Goal: Information Seeking & Learning: Understand process/instructions

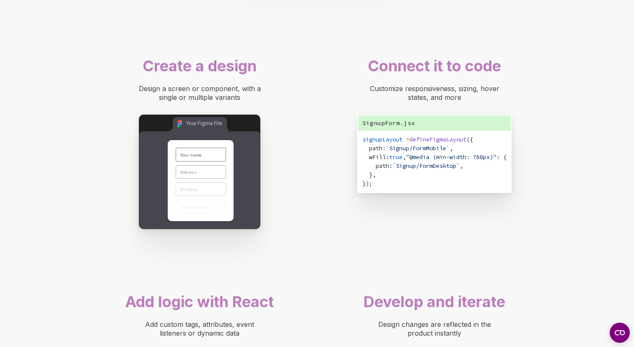
scroll to position [616, 0]
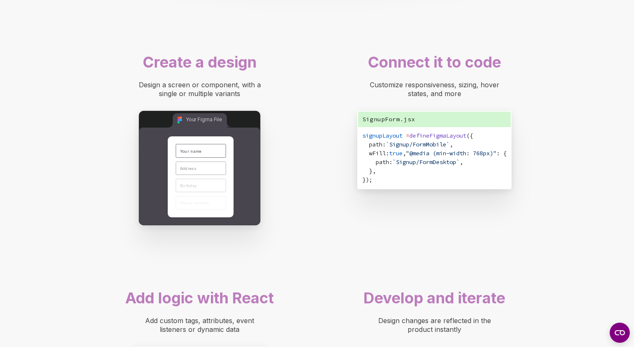
click at [436, 135] on span "defineFigmaLayout" at bounding box center [437, 136] width 57 height 8
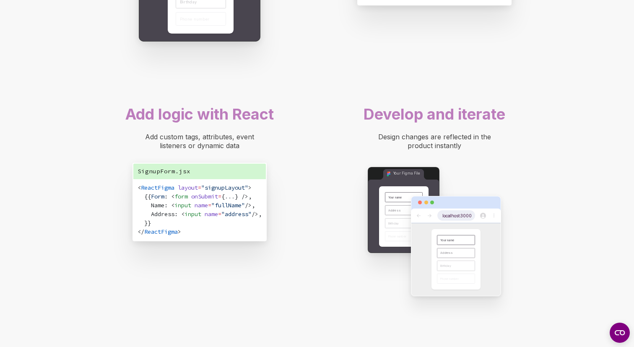
scroll to position [803, 0]
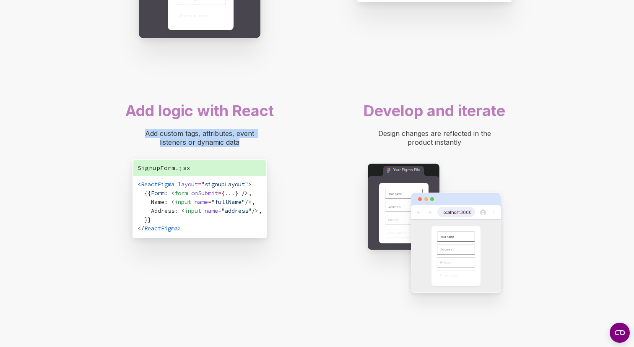
drag, startPoint x: 137, startPoint y: 132, endPoint x: 259, endPoint y: 156, distance: 124.8
click at [259, 156] on div "Add logic with React Add custom tags, attributes, event listeners or dynamic da…" at bounding box center [199, 171] width 201 height 149
click at [258, 145] on div "Add custom tags, attributes, event listeners or dynamic data" at bounding box center [200, 138] width 134 height 18
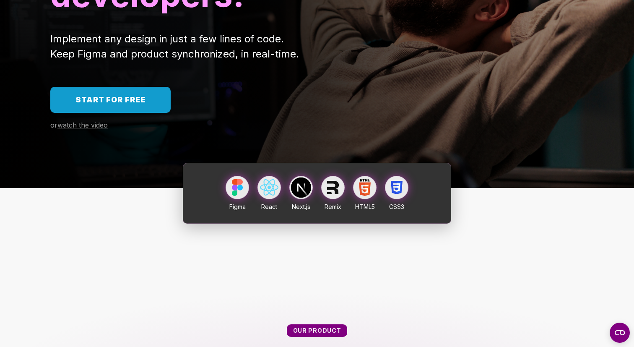
scroll to position [0, 0]
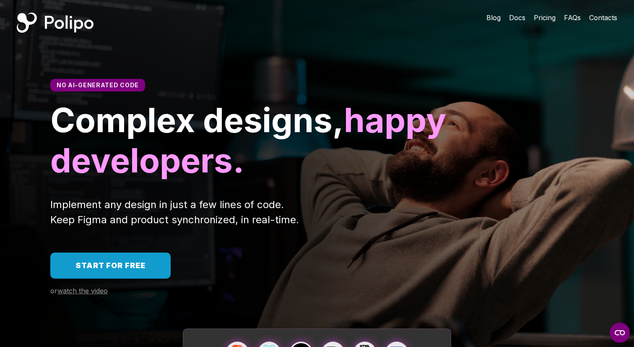
click at [513, 18] on span "Docs" at bounding box center [517, 17] width 16 height 8
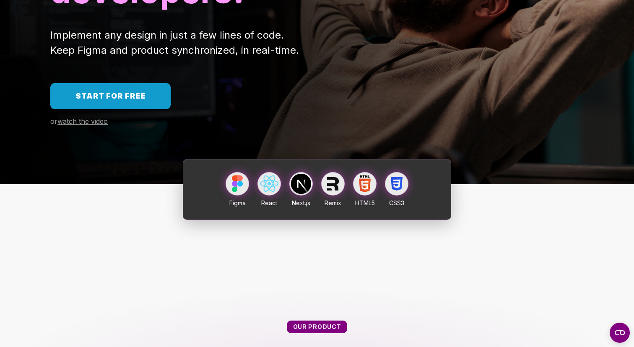
scroll to position [172, 0]
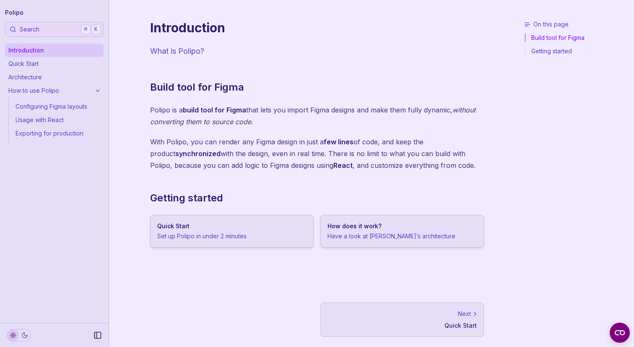
click at [386, 310] on div "Next" at bounding box center [402, 314] width 149 height 8
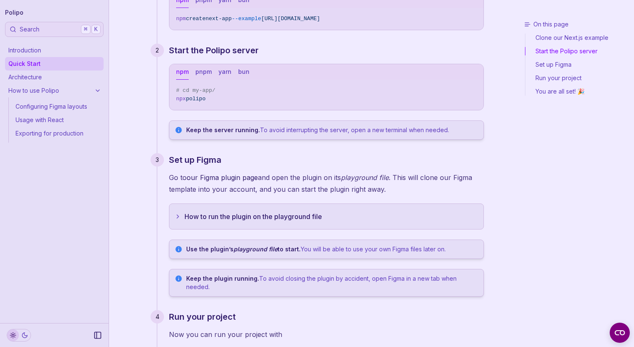
scroll to position [136, 0]
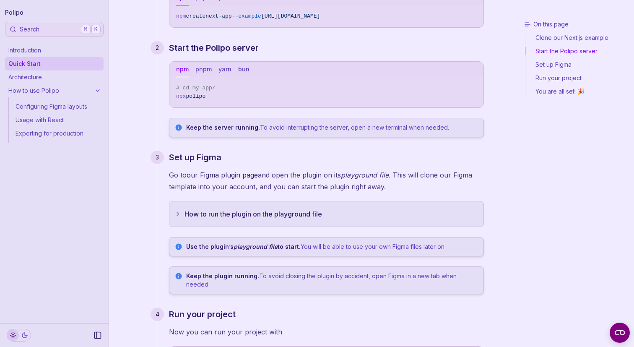
click at [287, 177] on p "Go to our Figma plugin page and open the plugin on its playground file . This w…" at bounding box center [326, 180] width 315 height 23
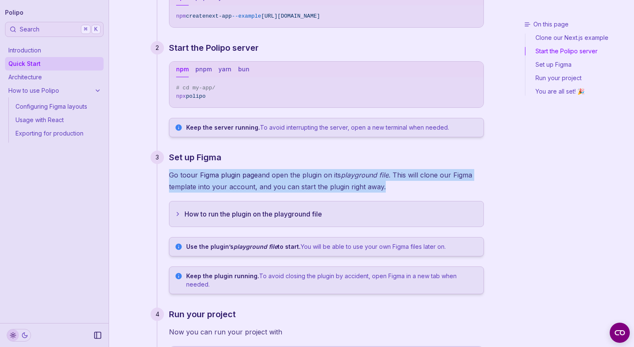
click at [287, 177] on p "Go to our Figma plugin page and open the plugin on its playground file . This w…" at bounding box center [326, 180] width 315 height 23
click at [293, 177] on p "Go to our Figma plugin page and open the plugin on its playground file . This w…" at bounding box center [326, 180] width 315 height 23
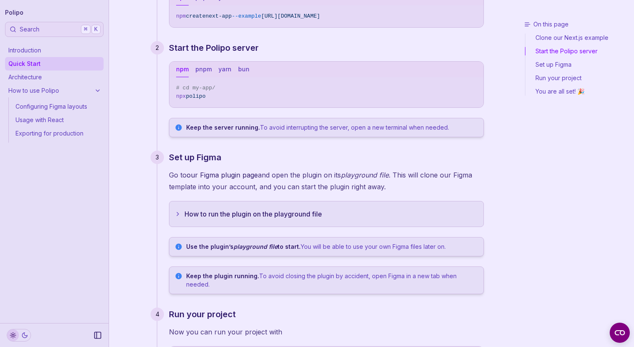
click at [193, 218] on button "How to run the plugin on the playground file" at bounding box center [326, 213] width 314 height 25
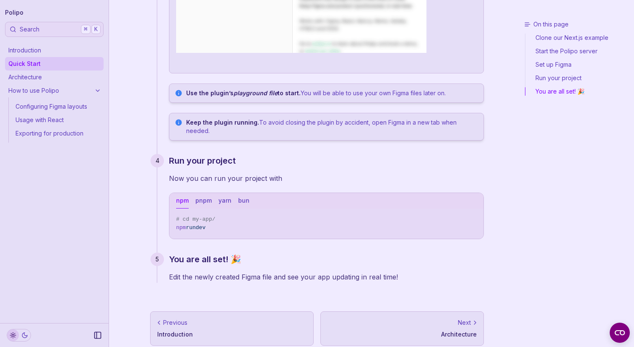
scroll to position [946, 0]
click at [394, 330] on p "Architecture" at bounding box center [402, 334] width 149 height 8
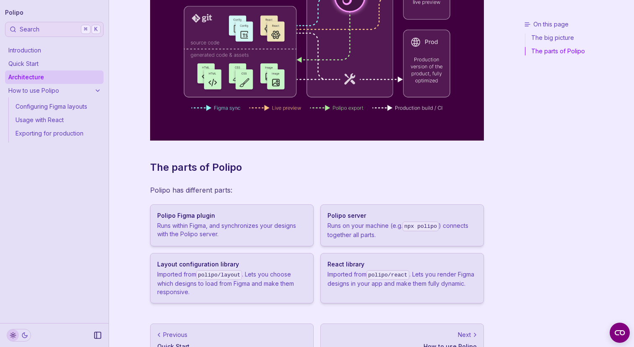
scroll to position [200, 0]
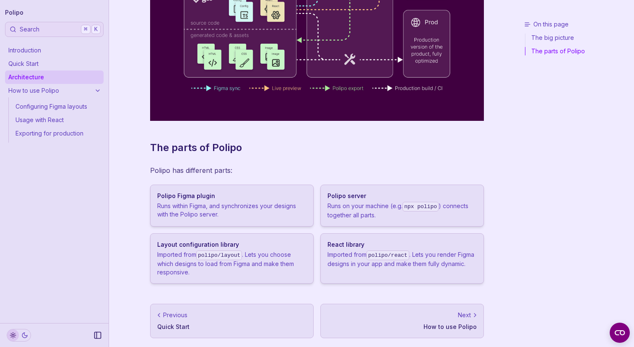
click at [420, 326] on p "How to use Polipo" at bounding box center [402, 327] width 149 height 8
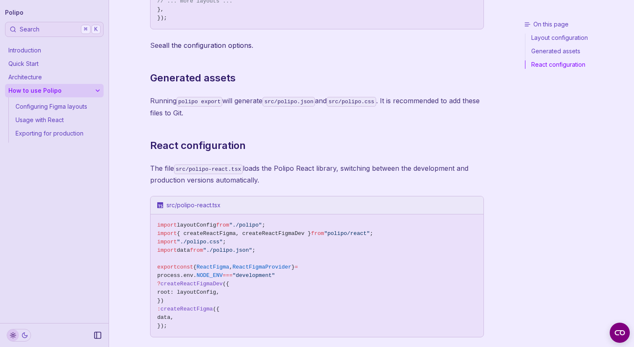
scroll to position [391, 0]
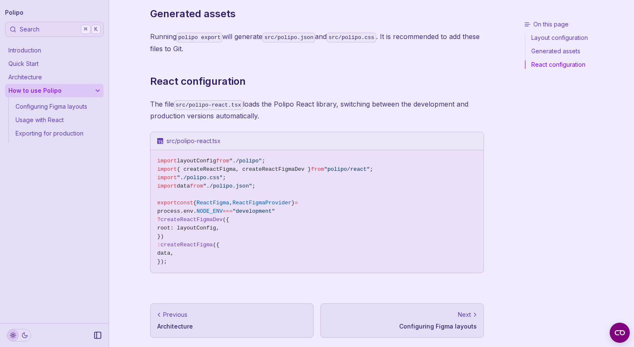
click at [416, 321] on link "Next Configuring Figma layouts" at bounding box center [403, 320] width 164 height 34
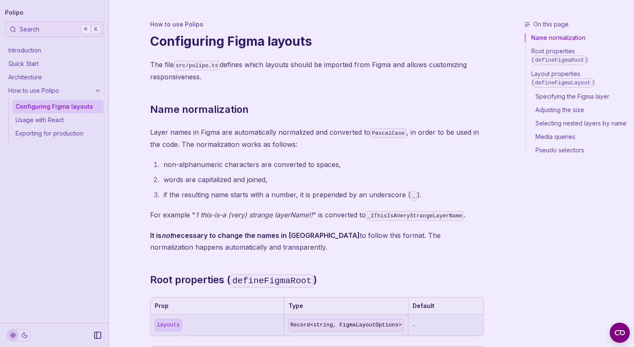
click at [250, 133] on p "Layer names in Figma are automatically normalized and converted to PascalCase ,…" at bounding box center [317, 138] width 334 height 24
click at [276, 143] on p "Layer names in Figma are automatically normalized and converted to PascalCase ,…" at bounding box center [317, 138] width 334 height 24
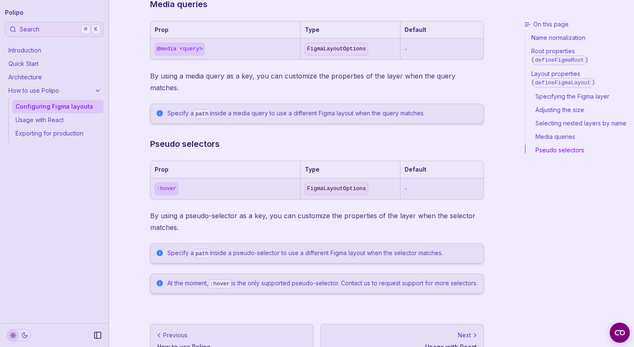
scroll to position [996, 0]
click at [434, 342] on p "Usage with React" at bounding box center [402, 346] width 149 height 8
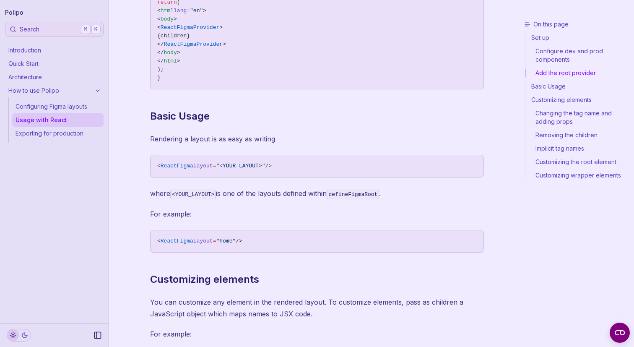
scroll to position [486, 0]
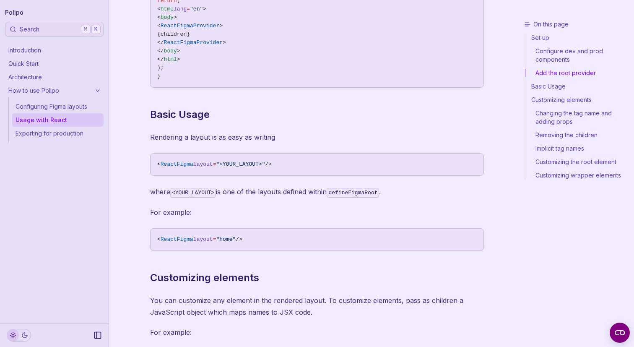
click at [226, 161] on span ""<YOUR_LAYOUT>"" at bounding box center [240, 164] width 49 height 6
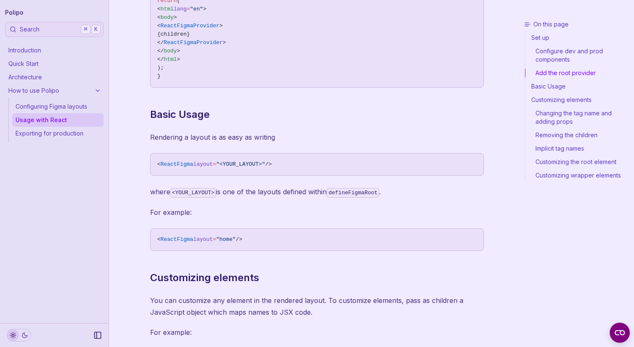
click at [297, 161] on span "< ReactFigma layout = "<YOUR_LAYOUT>" />" at bounding box center [317, 164] width 320 height 8
click at [291, 163] on span "< ReactFigma layout = "<YOUR_LAYOUT>" />" at bounding box center [317, 164] width 320 height 8
drag, startPoint x: 220, startPoint y: 163, endPoint x: 267, endPoint y: 164, distance: 47.0
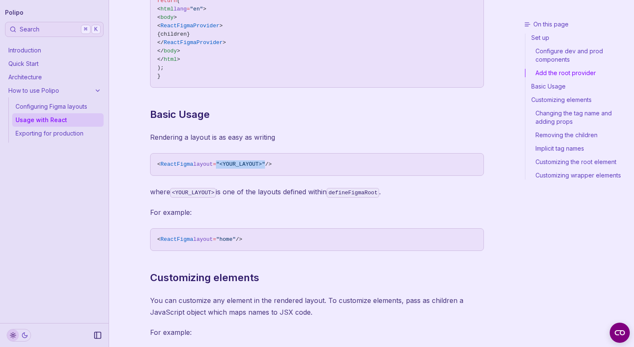
click at [265, 164] on span ""<YOUR_LAYOUT>"" at bounding box center [240, 164] width 49 height 6
click at [258, 238] on span "< ReactFigma layout = "home" />" at bounding box center [317, 239] width 320 height 8
click at [272, 235] on span "< ReactFigma layout = "home" />" at bounding box center [317, 239] width 320 height 8
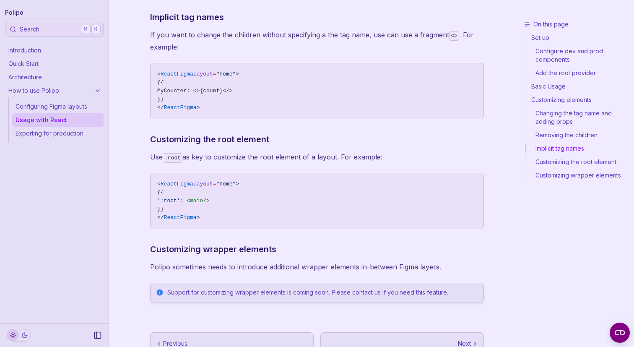
scroll to position [1555, 0]
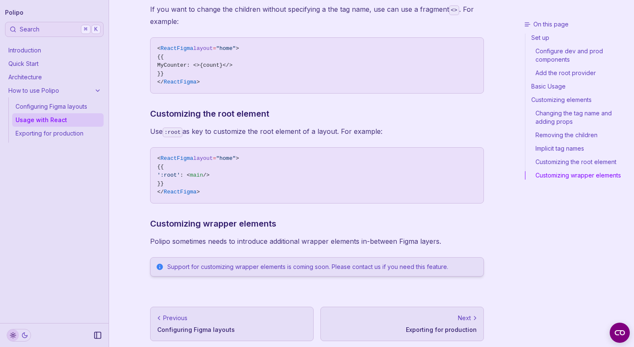
click at [439, 328] on p "Exporting for production" at bounding box center [402, 330] width 149 height 8
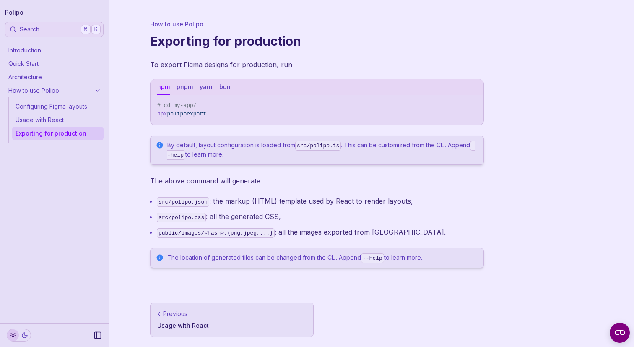
click at [220, 314] on div "Previous" at bounding box center [231, 314] width 149 height 8
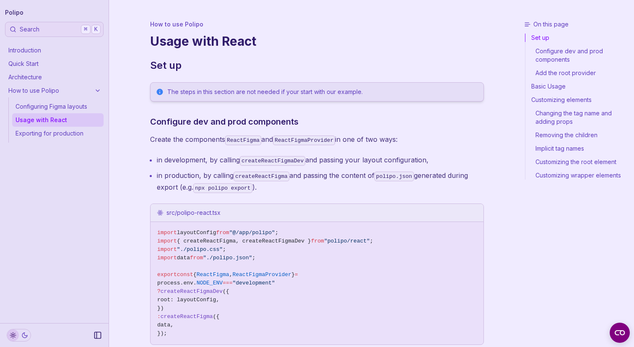
click at [42, 84] on link "How to use Polipo" at bounding box center [54, 90] width 99 height 13
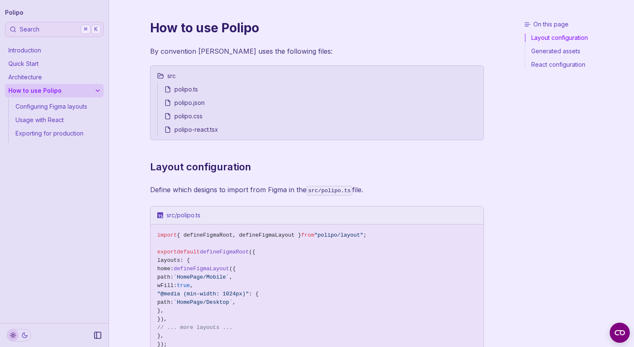
click at [42, 77] on link "Architecture" at bounding box center [54, 76] width 99 height 13
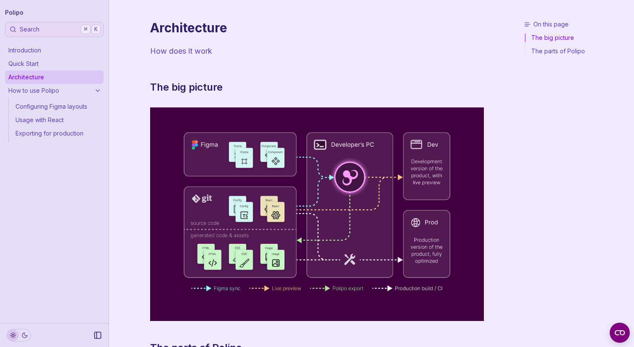
click at [44, 59] on link "Quick Start" at bounding box center [54, 63] width 99 height 13
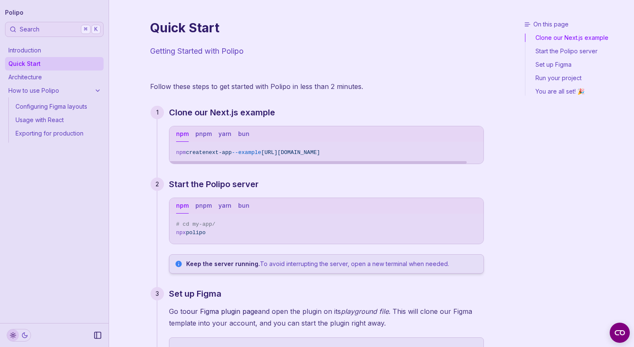
click at [232, 151] on span "next-app" at bounding box center [219, 152] width 26 height 6
copy div "npm create next-app --example https://github.com/getpolipo/examples/tree/main/n…"
click at [245, 93] on div "Follow these steps to get started with Polipo in less than 2 minutes. Clone our…" at bounding box center [317, 331] width 334 height 501
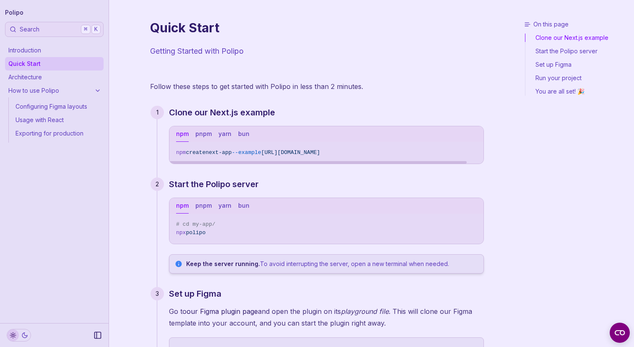
click at [320, 154] on span "https://github.com/getpolipo/examples/tree/main/nextjs/blog-starter" at bounding box center [290, 152] width 59 height 6
copy div "npm create next-app --example https://github.com/getpolipo/examples/tree/main/n…"
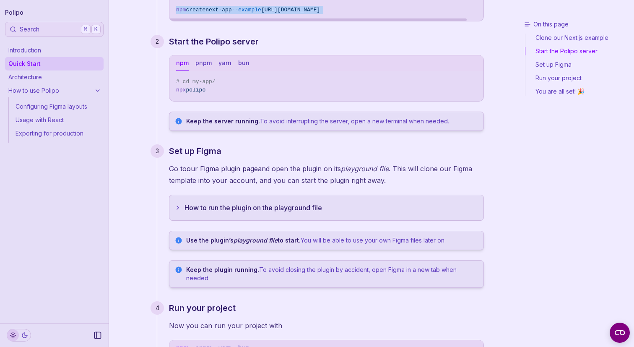
scroll to position [144, 0]
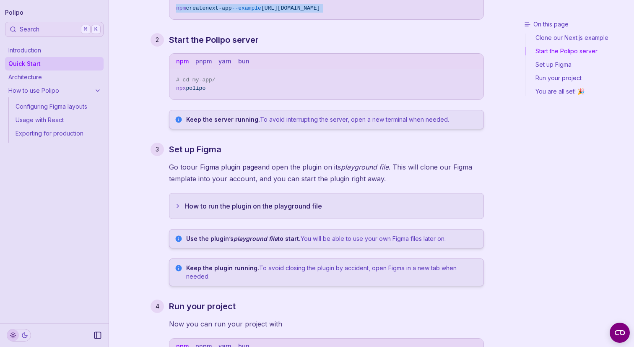
drag, startPoint x: 177, startPoint y: 81, endPoint x: 237, endPoint y: 98, distance: 62.8
click at [237, 98] on pre "# cd my-app/ npx polipo" at bounding box center [326, 84] width 314 height 30
click at [237, 94] on pre "# cd my-app/ npx polipo" at bounding box center [326, 84] width 314 height 30
drag, startPoint x: 223, startPoint y: 94, endPoint x: 174, endPoint y: 74, distance: 53.1
click at [174, 74] on pre "# cd my-app/ npx polipo" at bounding box center [326, 84] width 314 height 30
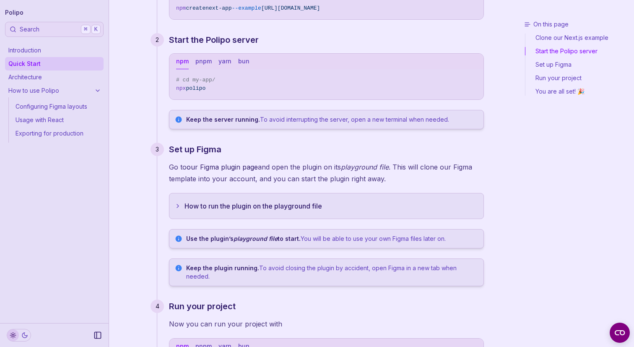
click at [224, 87] on span "npx polipo" at bounding box center [326, 88] width 301 height 8
drag, startPoint x: 222, startPoint y: 90, endPoint x: 174, endPoint y: 76, distance: 50.5
click at [174, 76] on pre "# cd my-app/ npx polipo" at bounding box center [326, 84] width 314 height 30
click at [219, 60] on button "yarn" at bounding box center [225, 62] width 13 height 16
click at [198, 64] on button "pnpm" at bounding box center [204, 62] width 16 height 16
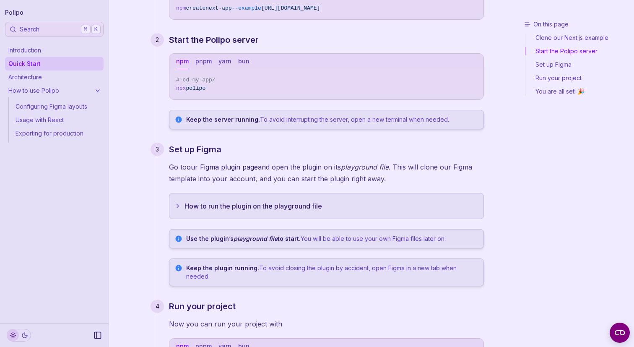
click at [179, 64] on button "npm" at bounding box center [182, 62] width 13 height 16
drag, startPoint x: 220, startPoint y: 86, endPoint x: 183, endPoint y: 79, distance: 37.5
click at [183, 79] on code "# cd my-app/ npx polipo" at bounding box center [326, 84] width 301 height 17
copy code "cd my-app/ npx polipo"
